Goal: Information Seeking & Learning: Learn about a topic

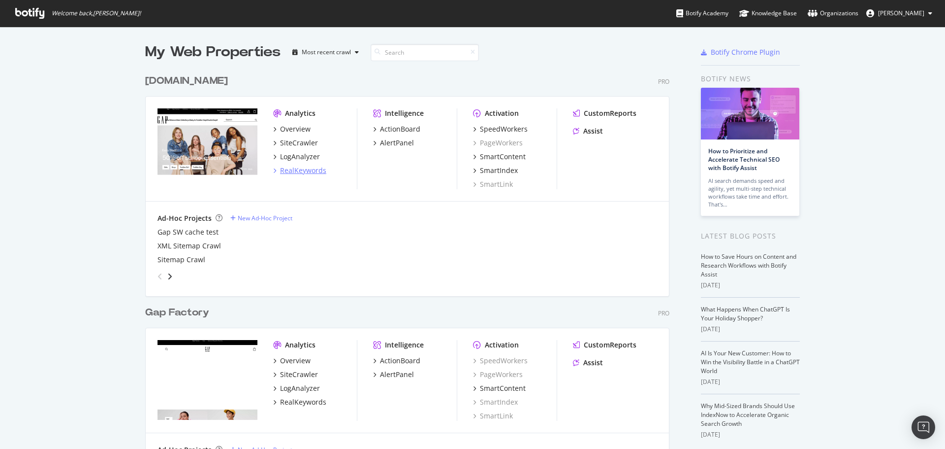
scroll to position [49, 0]
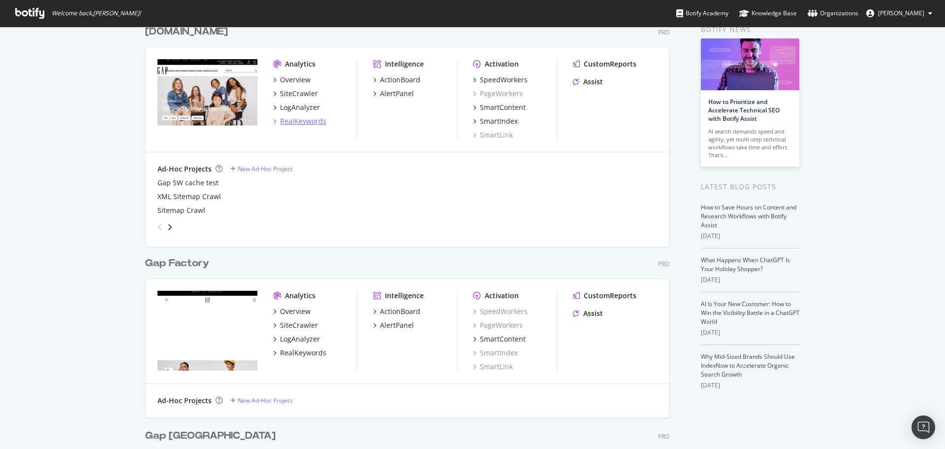
click at [303, 123] on div "RealKeywords" at bounding box center [303, 121] width 46 height 10
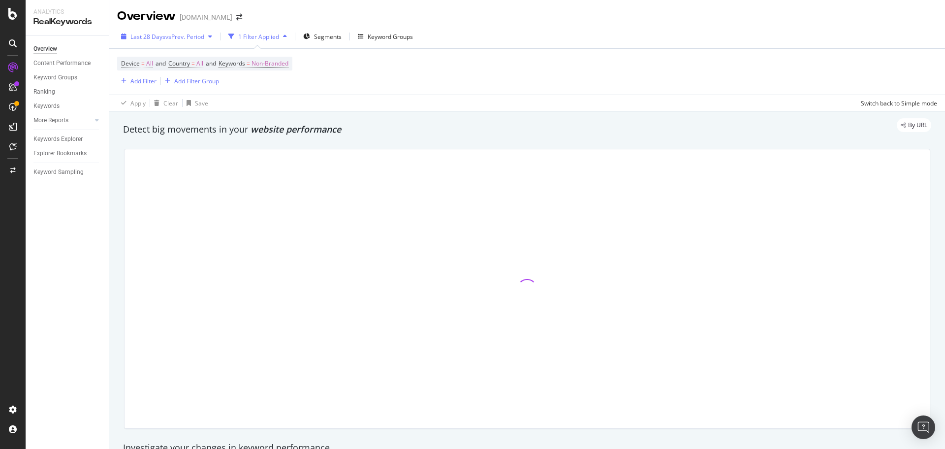
click at [192, 39] on span "vs Prev. Period" at bounding box center [184, 36] width 39 height 8
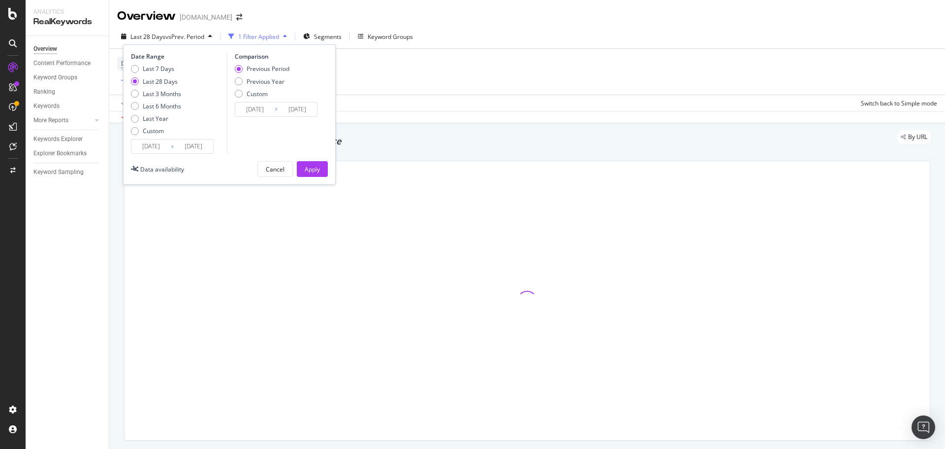
click at [172, 142] on icon at bounding box center [172, 146] width 3 height 9
type input "[DATE]"
click at [170, 146] on input "[DATE]" at bounding box center [150, 146] width 39 height 14
click at [146, 179] on icon "Move backward to switch to the previous month." at bounding box center [147, 178] width 10 height 12
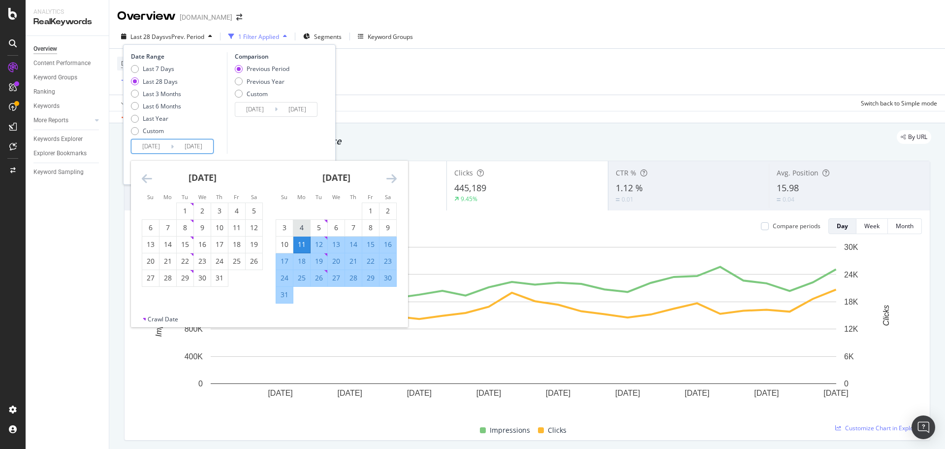
drag, startPoint x: 284, startPoint y: 222, endPoint x: 293, endPoint y: 226, distance: 10.4
click at [284, 222] on div "3" at bounding box center [284, 228] width 17 height 16
type input "[DATE]"
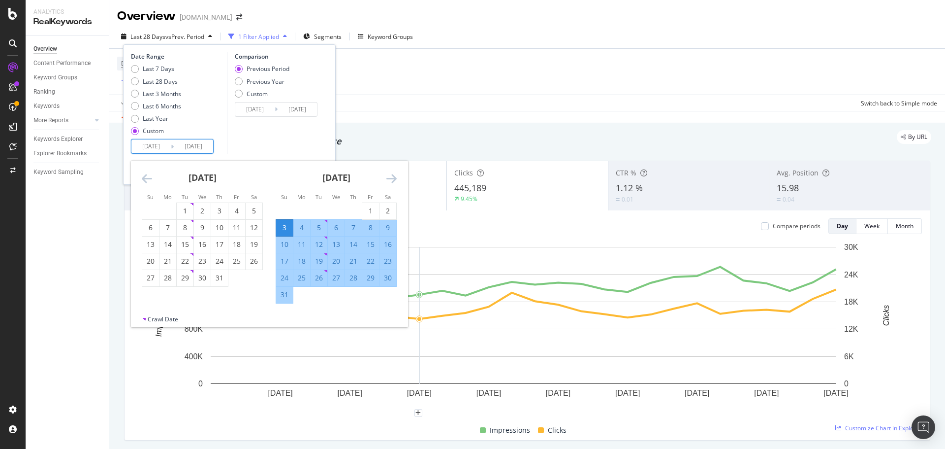
click at [389, 276] on div "30" at bounding box center [388, 278] width 17 height 10
type input "[DATE]"
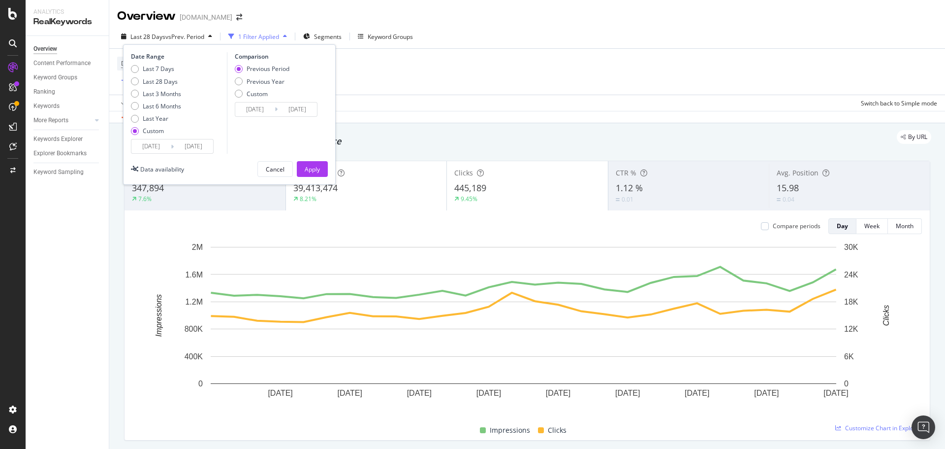
click at [174, 148] on input "[DATE]" at bounding box center [193, 146] width 39 height 14
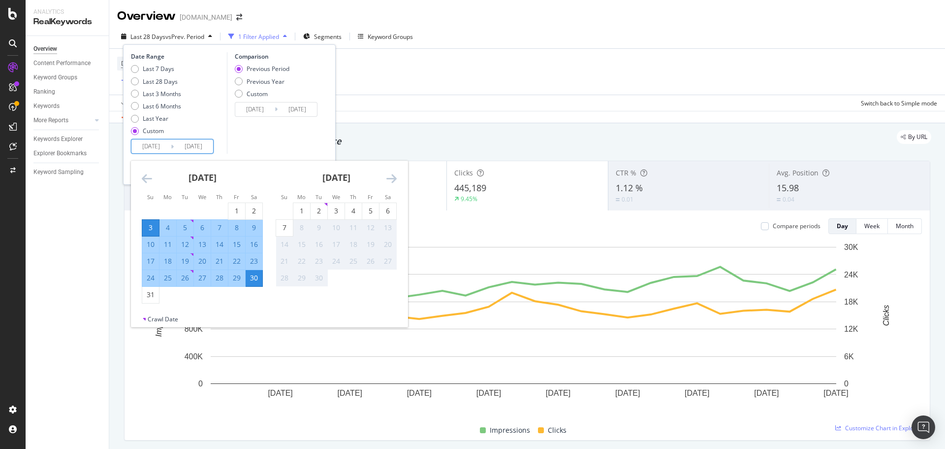
drag, startPoint x: 247, startPoint y: 78, endPoint x: 303, endPoint y: 107, distance: 63.4
click at [247, 79] on div "Previous Year" at bounding box center [266, 81] width 38 height 8
type input "[DATE]"
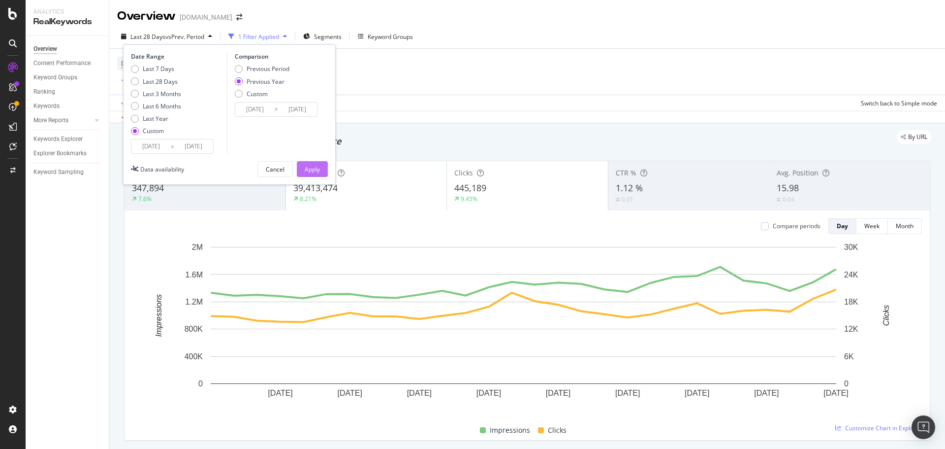
click at [312, 172] on div "Apply" at bounding box center [312, 169] width 15 height 8
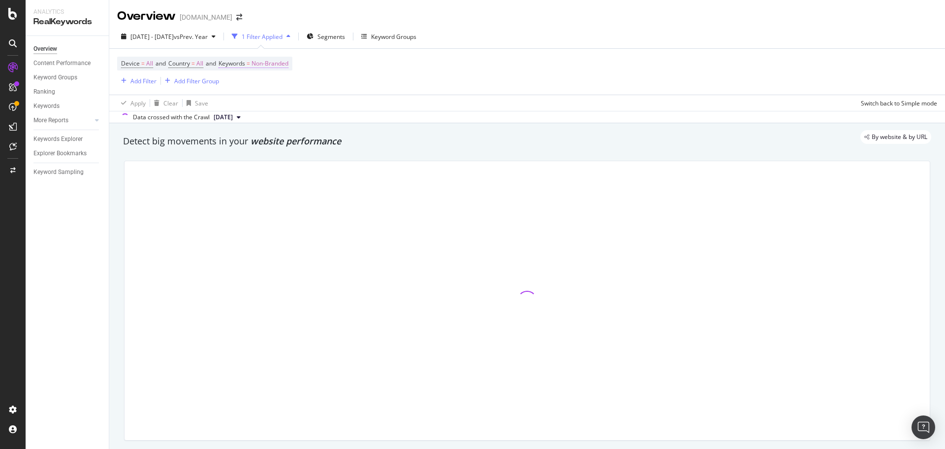
click at [279, 64] on span "Non-Branded" at bounding box center [270, 64] width 37 height 14
click at [266, 85] on span "Non-Branded" at bounding box center [253, 86] width 41 height 8
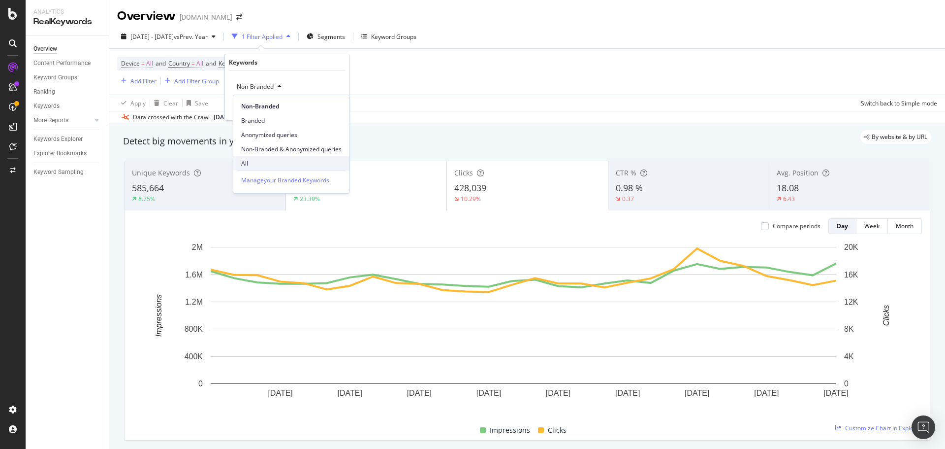
click at [262, 159] on span "All" at bounding box center [291, 163] width 100 height 9
click at [328, 108] on div "Apply" at bounding box center [333, 107] width 15 height 8
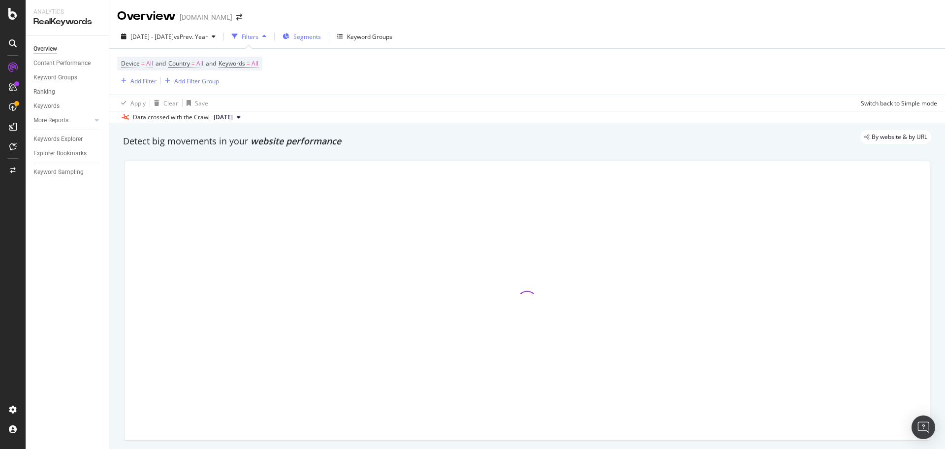
click at [321, 37] on span "Segments" at bounding box center [307, 36] width 28 height 8
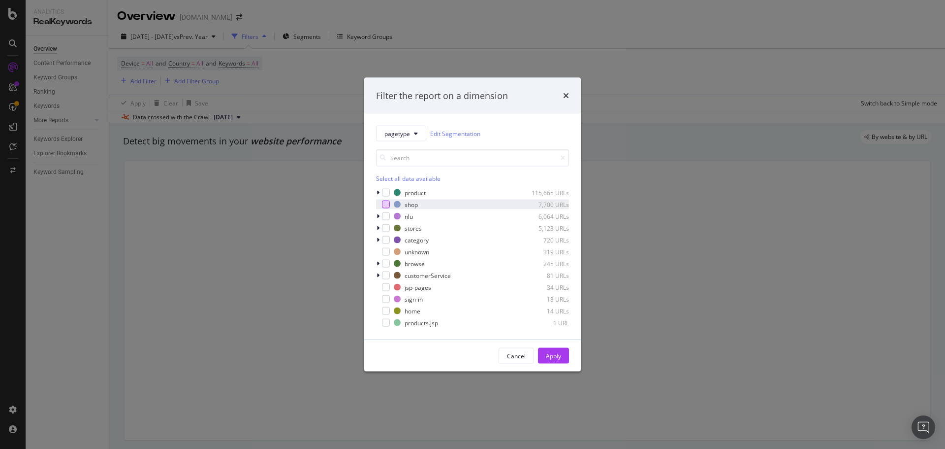
click at [386, 205] on div "modal" at bounding box center [386, 204] width 8 height 8
click at [555, 357] on div "Apply" at bounding box center [553, 355] width 15 height 8
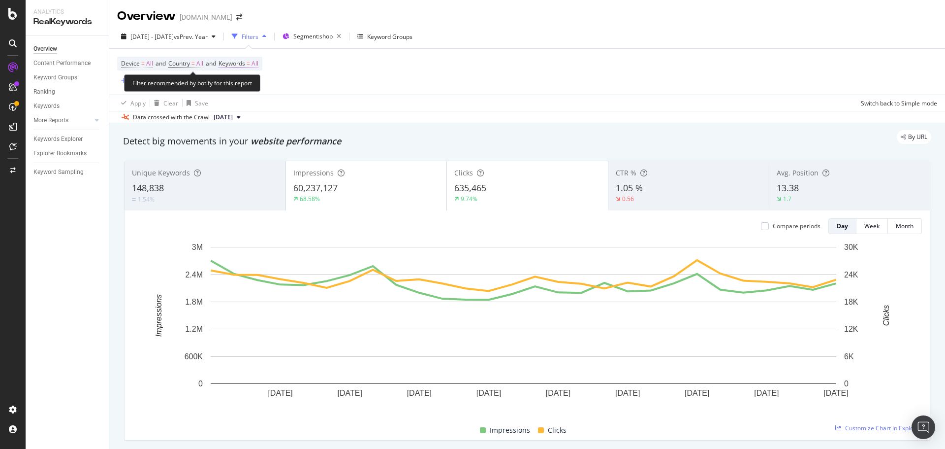
click at [245, 65] on span "Keywords" at bounding box center [232, 63] width 27 height 8
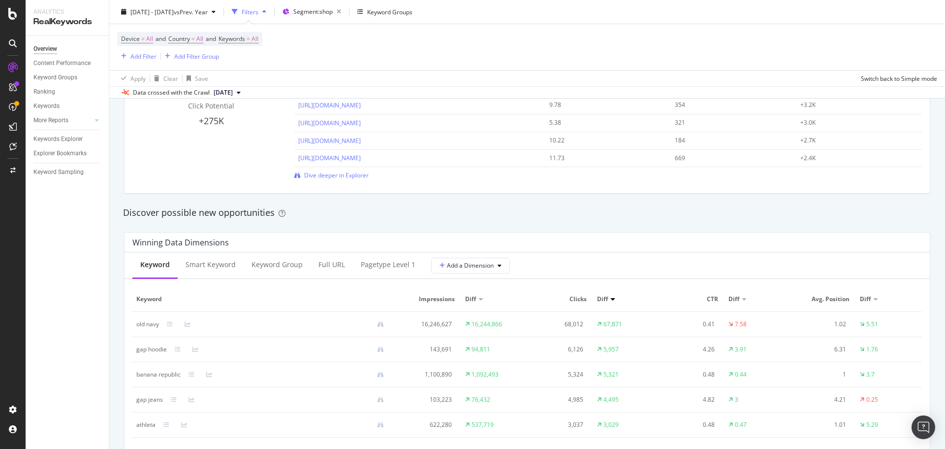
scroll to position [905, 0]
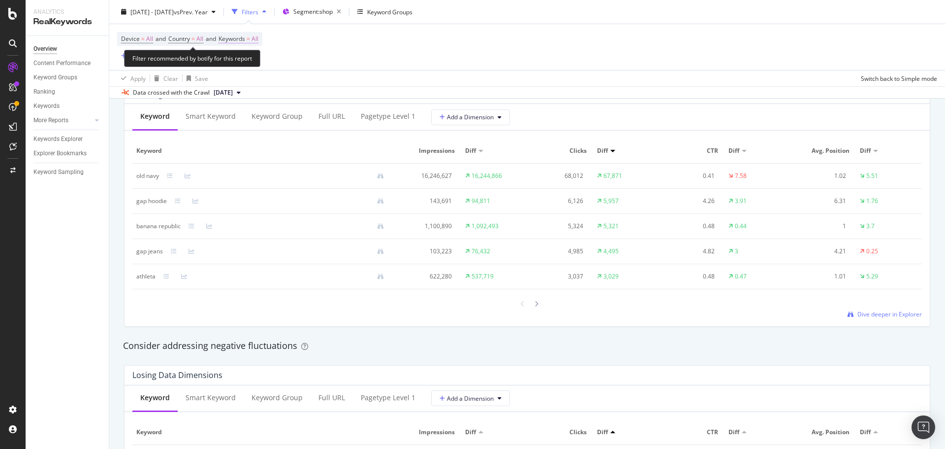
click at [242, 38] on span "Keywords" at bounding box center [232, 38] width 27 height 8
click at [247, 60] on div "button" at bounding box center [250, 62] width 12 height 6
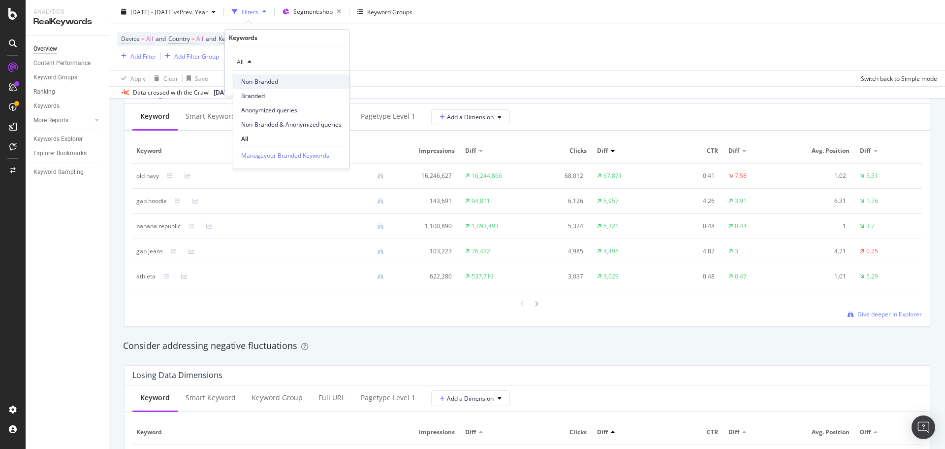
click at [262, 83] on span "Non-Branded" at bounding box center [291, 81] width 100 height 9
drag, startPoint x: 326, startPoint y: 91, endPoint x: 329, endPoint y: 86, distance: 5.7
click at [326, 90] on div "Non-Branded Cancel Add filter Apply" at bounding box center [287, 70] width 124 height 49
click at [329, 86] on div "Apply" at bounding box center [333, 83] width 15 height 8
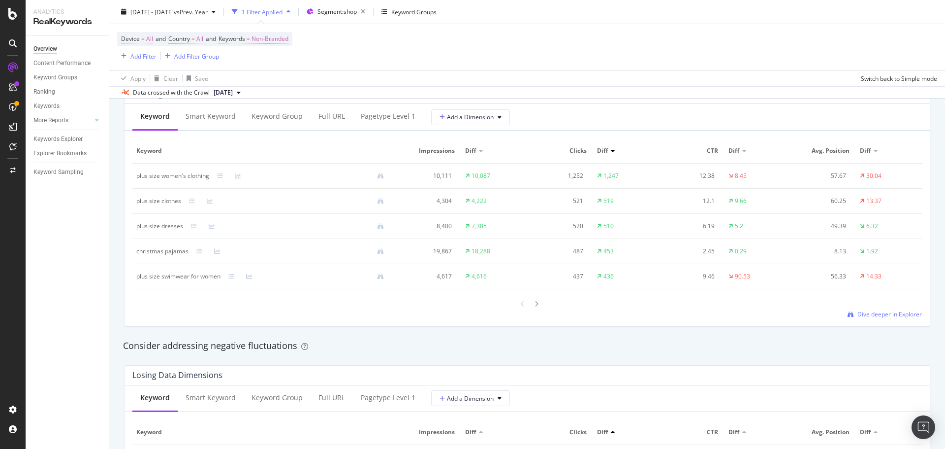
drag, startPoint x: 586, startPoint y: 32, endPoint x: 577, endPoint y: 47, distance: 17.9
click at [586, 32] on div "Device = All and Country = All and Keywords = Non-Branded Add Filter Add Filter…" at bounding box center [527, 47] width 820 height 46
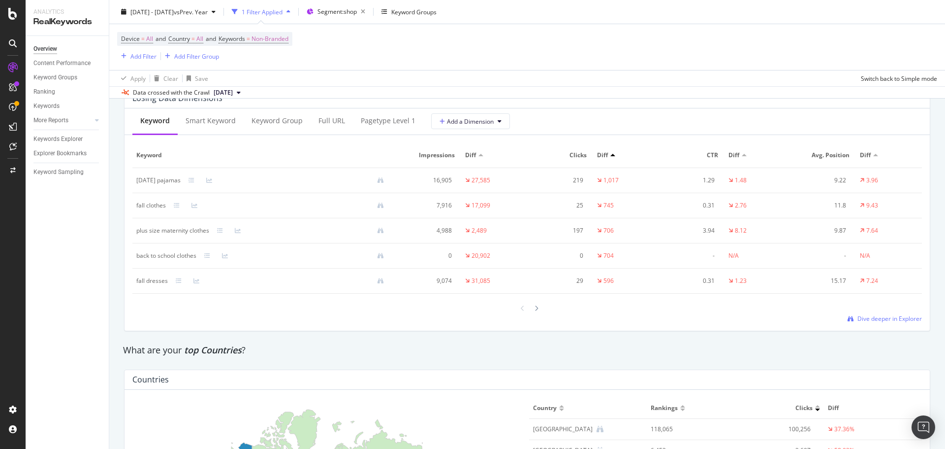
scroll to position [1152, 0]
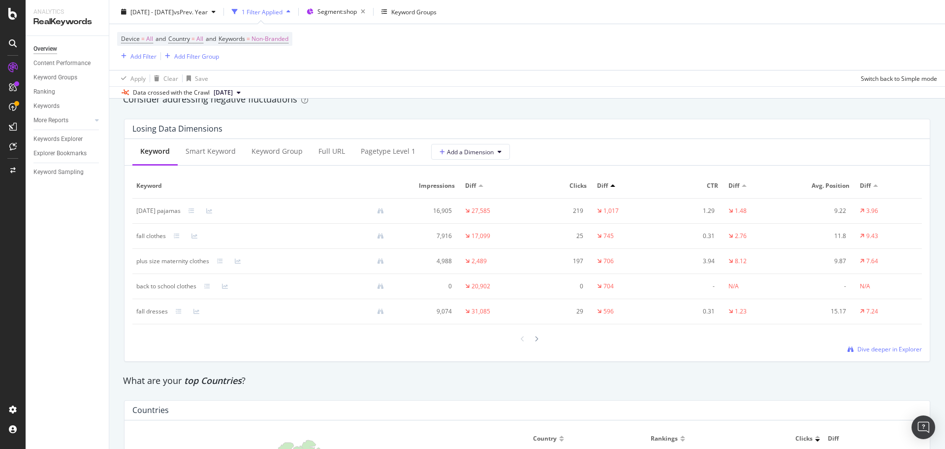
drag, startPoint x: 669, startPoint y: 385, endPoint x: 745, endPoint y: 372, distance: 77.0
click at [677, 383] on div "What are your top Countries ?" at bounding box center [527, 380] width 808 height 13
drag, startPoint x: 889, startPoint y: 351, endPoint x: 23, endPoint y: 383, distance: 866.1
click at [889, 351] on span "Dive deeper in Explorer" at bounding box center [890, 349] width 64 height 8
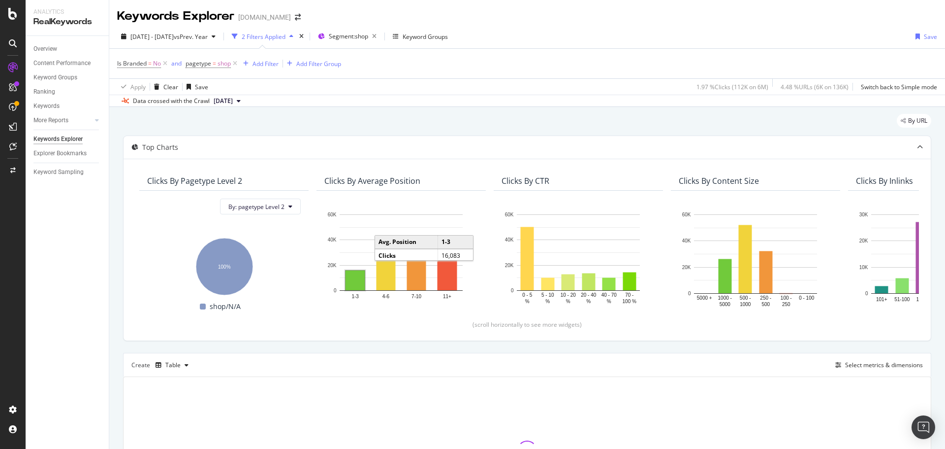
click at [358, 280] on rect "A chart." at bounding box center [355, 280] width 19 height 20
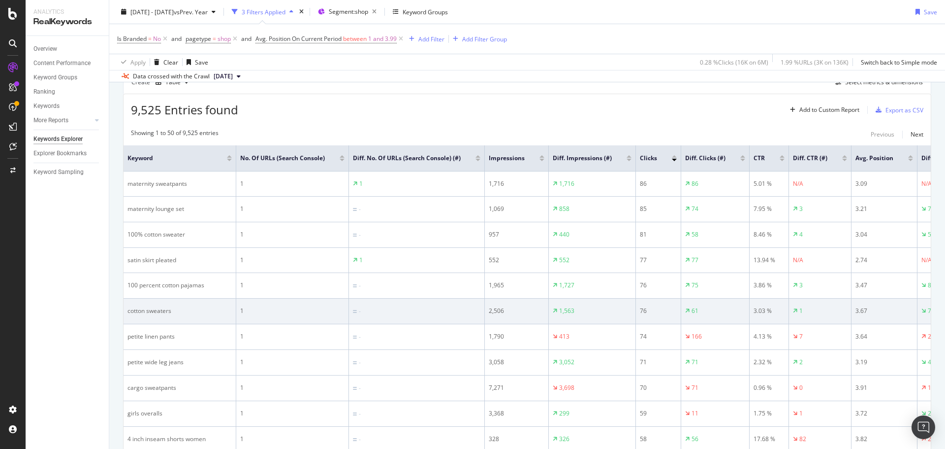
scroll to position [345, 0]
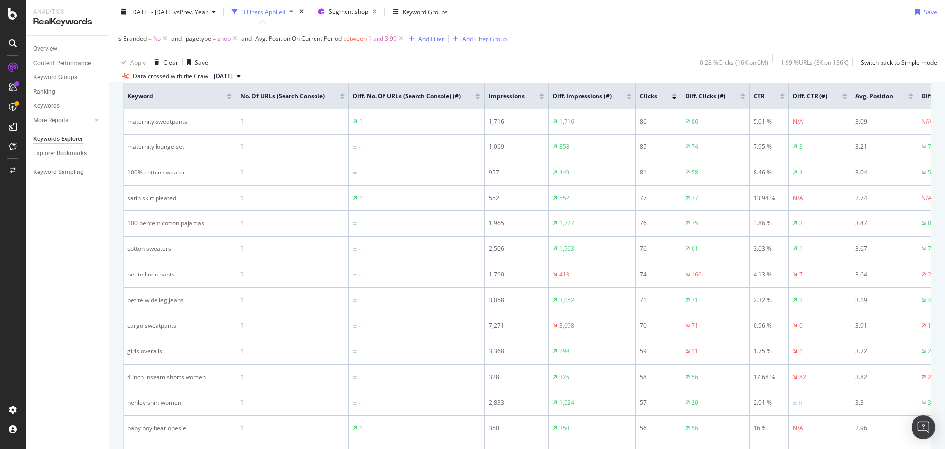
click at [740, 94] on div at bounding box center [742, 94] width 5 height 2
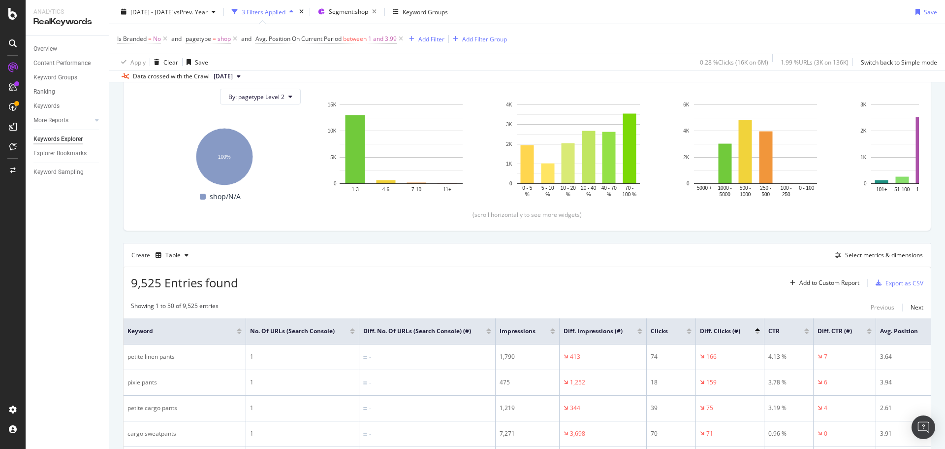
scroll to position [345, 0]
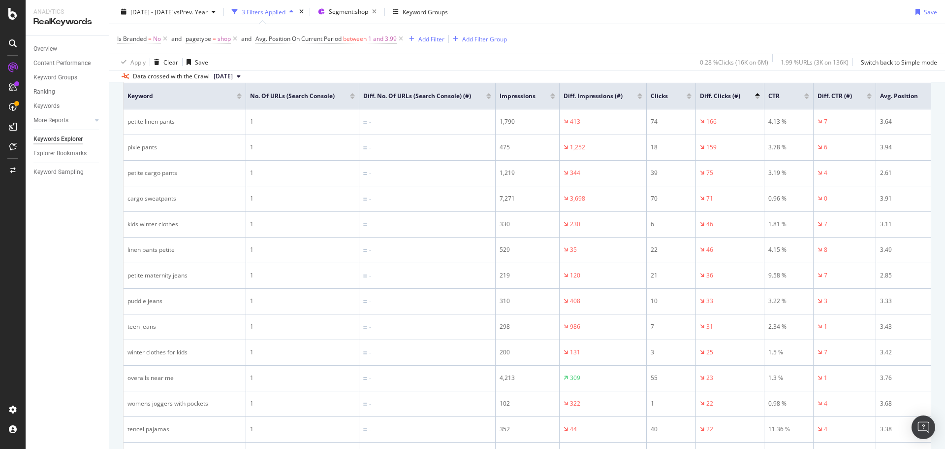
click at [690, 99] on div at bounding box center [689, 98] width 5 height 2
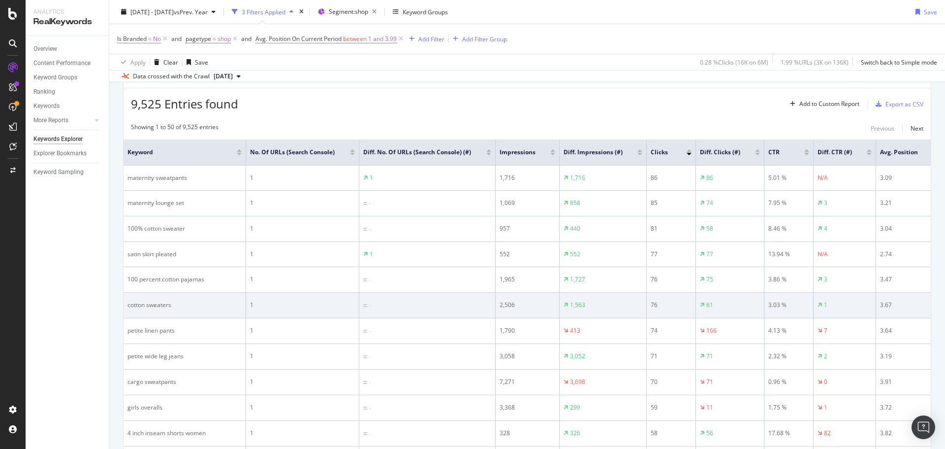
scroll to position [345, 0]
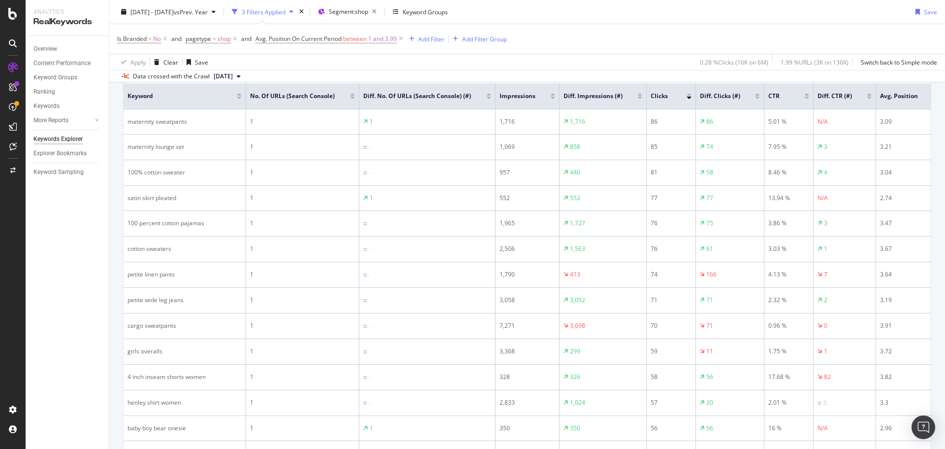
click at [756, 96] on div at bounding box center [757, 94] width 5 height 2
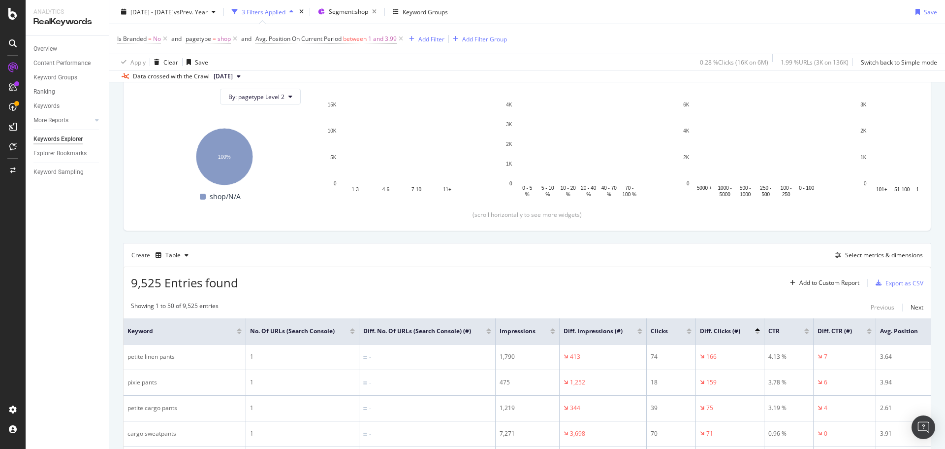
scroll to position [345, 0]
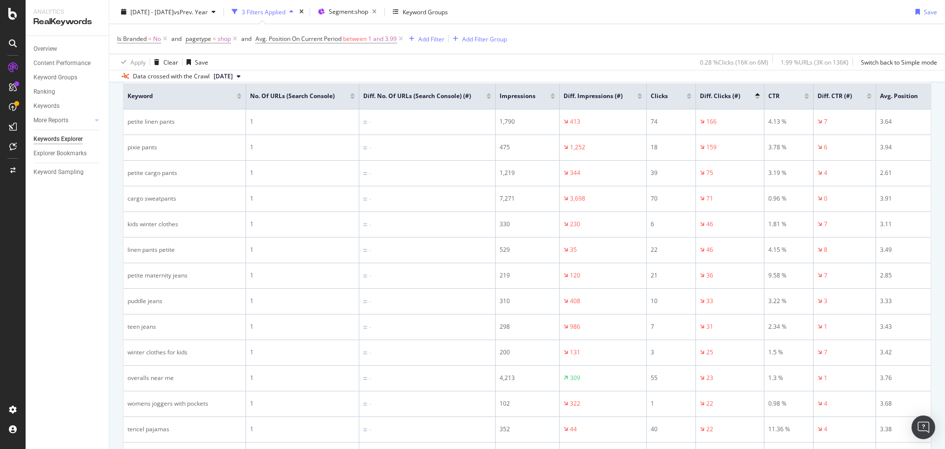
click at [758, 99] on div at bounding box center [757, 98] width 5 height 2
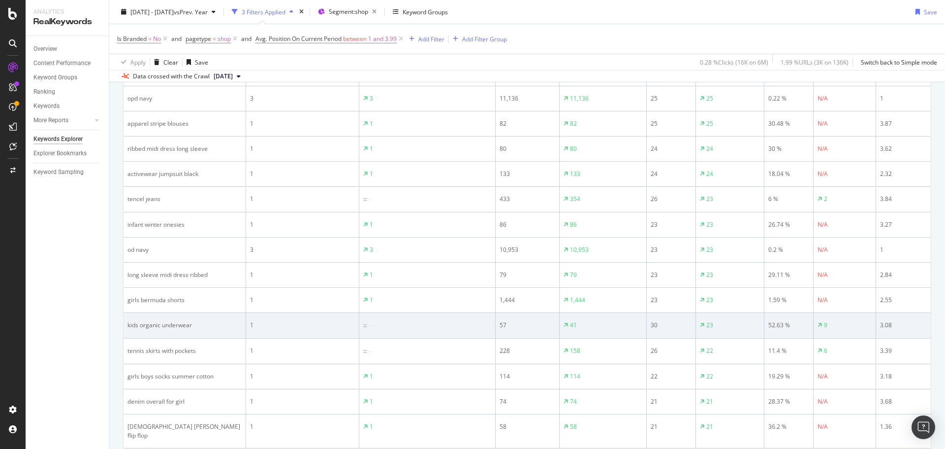
scroll to position [1329, 0]
